Goal: Task Accomplishment & Management: Manage account settings

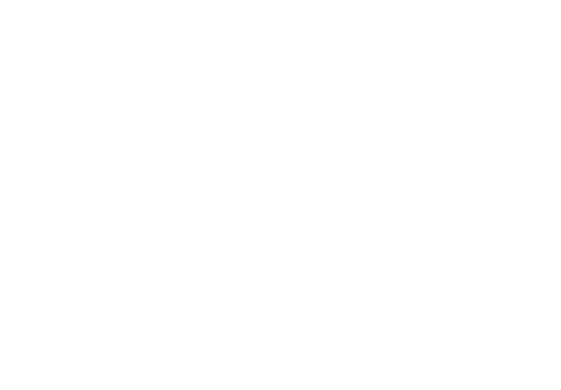
type input "**********"
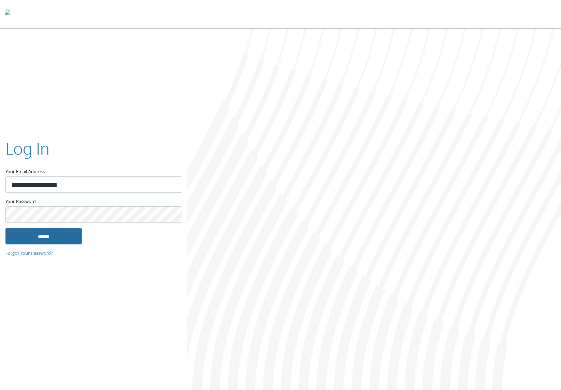
click at [61, 237] on input "******" at bounding box center [43, 236] width 76 height 16
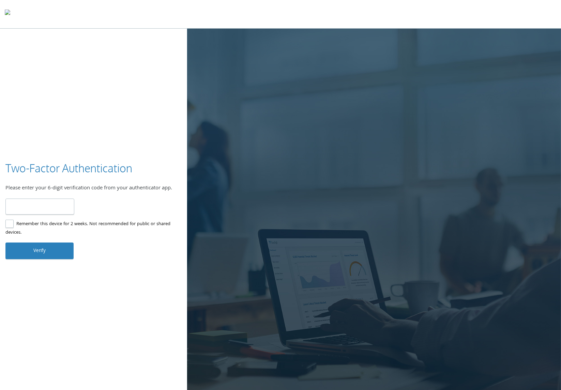
click at [56, 205] on input "number" at bounding box center [39, 207] width 69 height 16
type input "******"
